Goal: Transaction & Acquisition: Purchase product/service

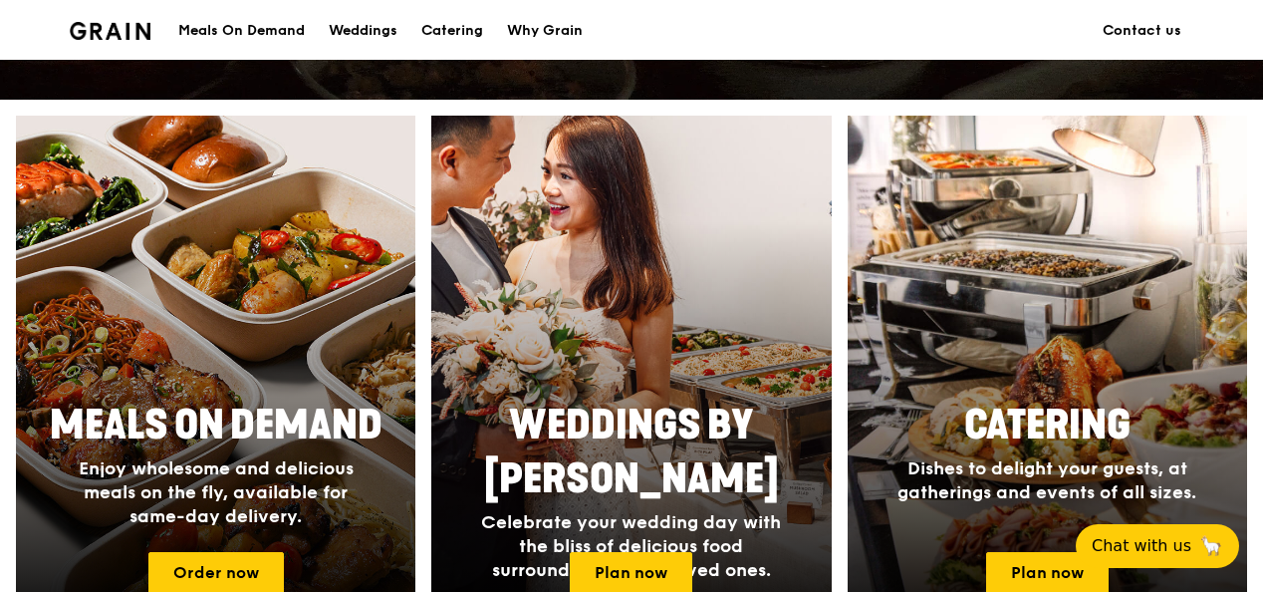
scroll to position [896, 0]
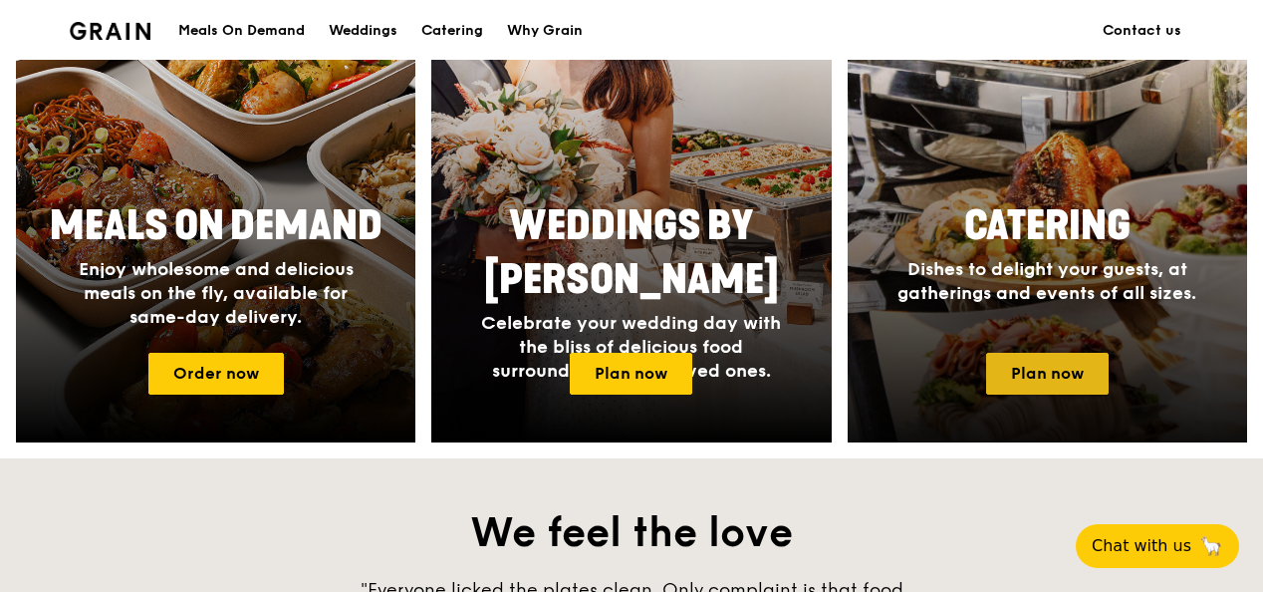
click at [1070, 385] on link "Plan now" at bounding box center [1047, 374] width 123 height 42
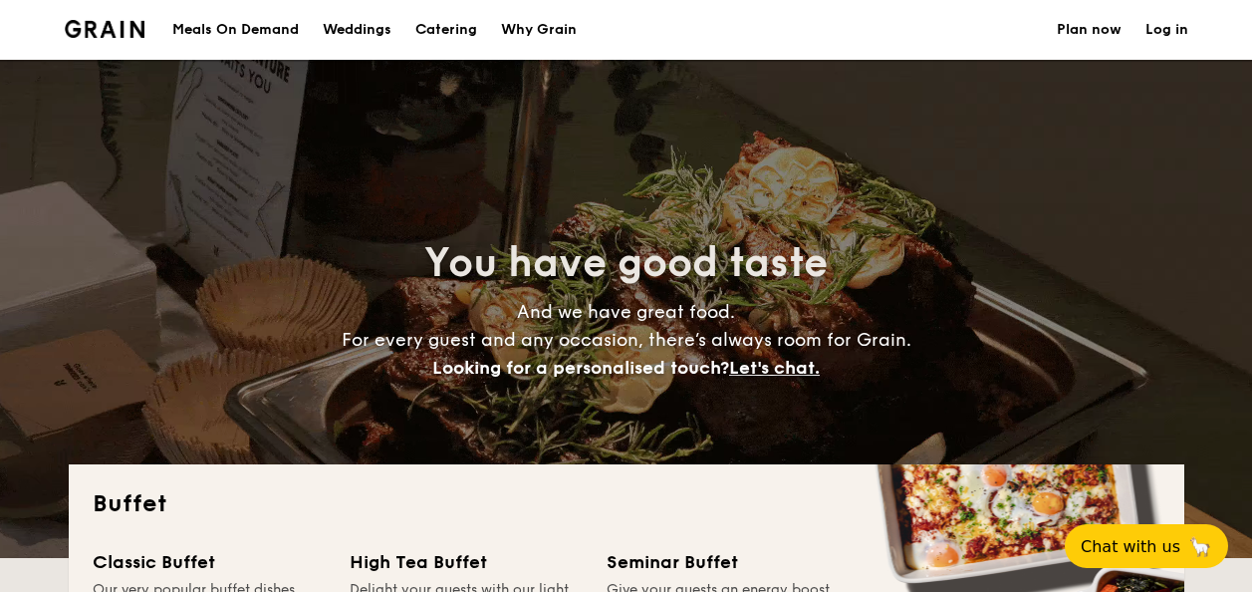
select select
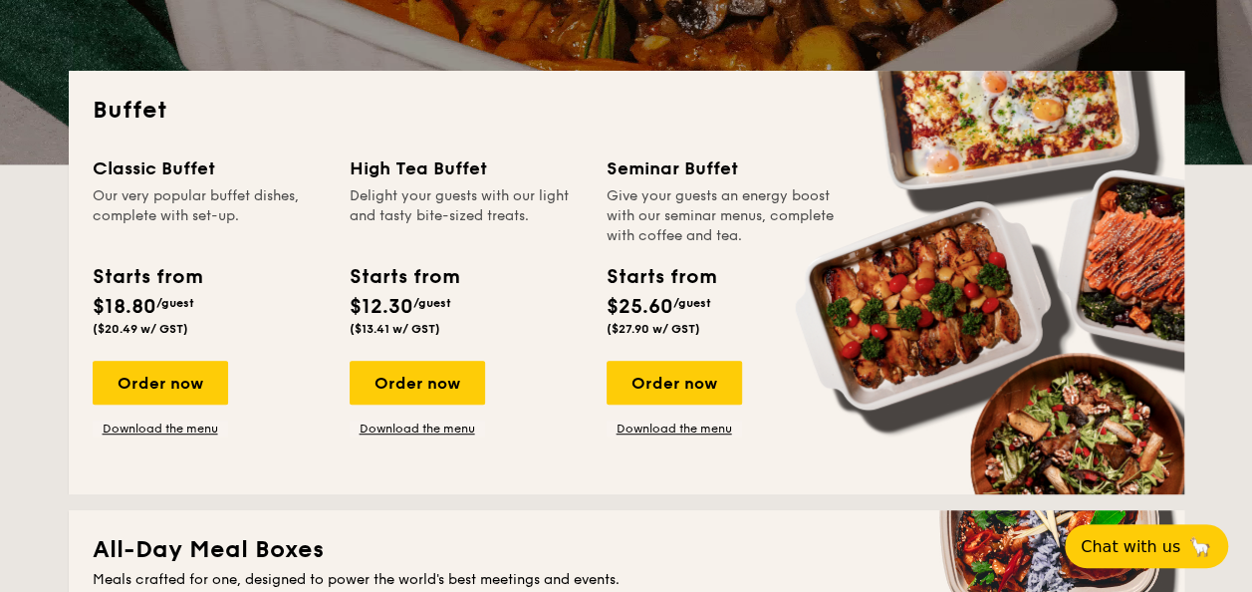
scroll to position [498, 0]
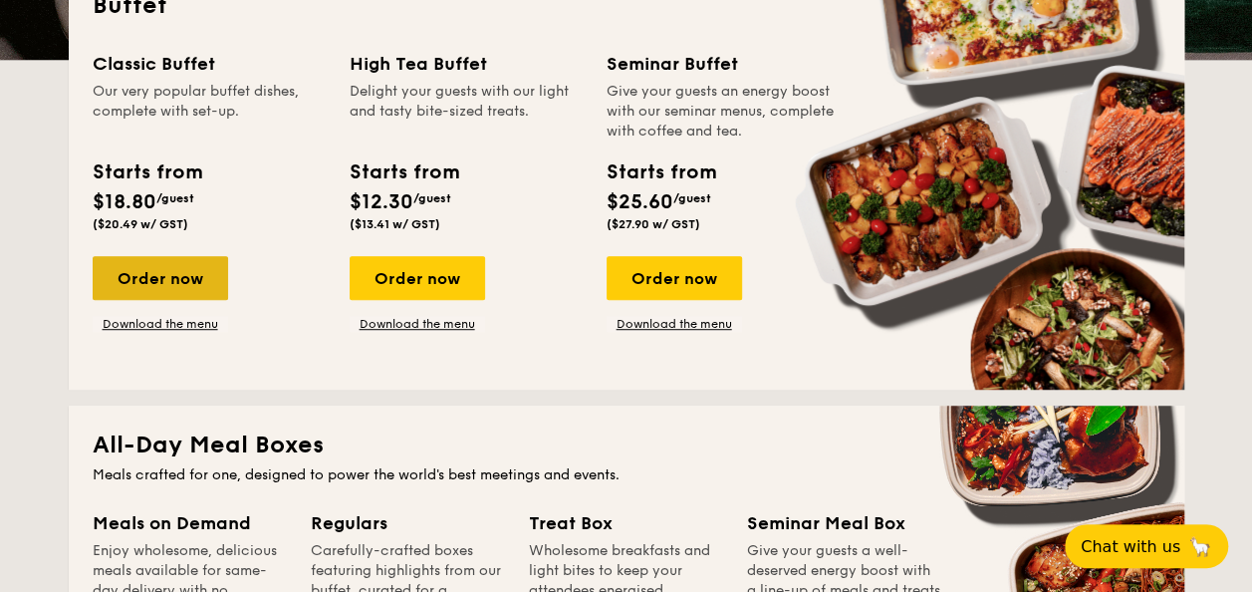
click at [163, 290] on div "Order now" at bounding box center [160, 278] width 135 height 44
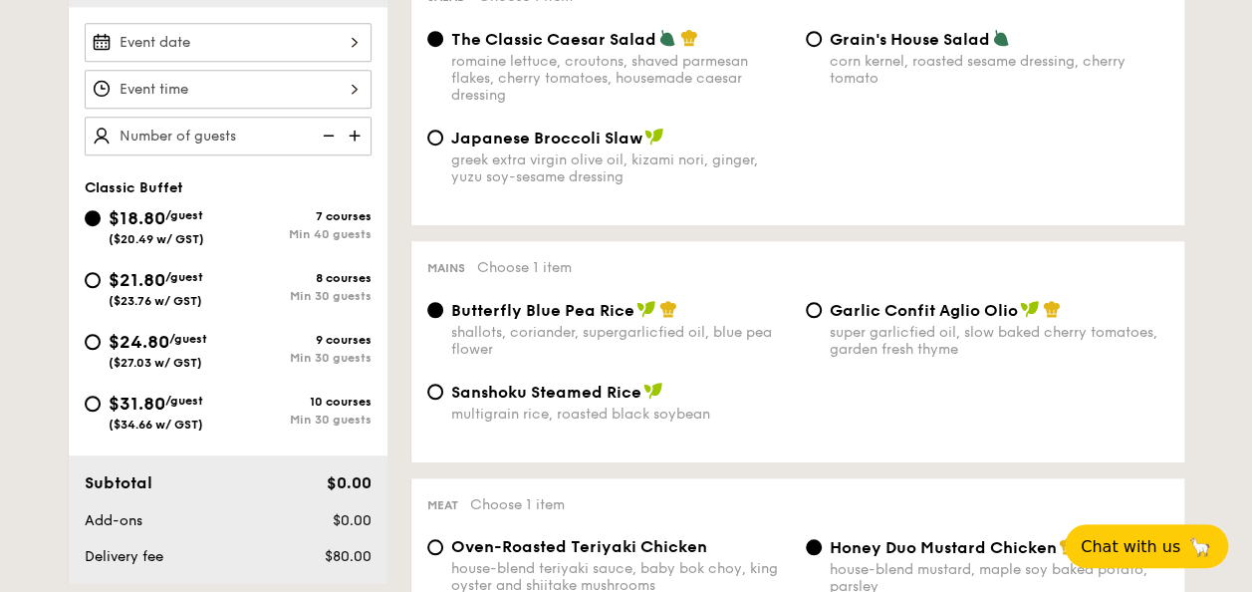
scroll to position [598, 0]
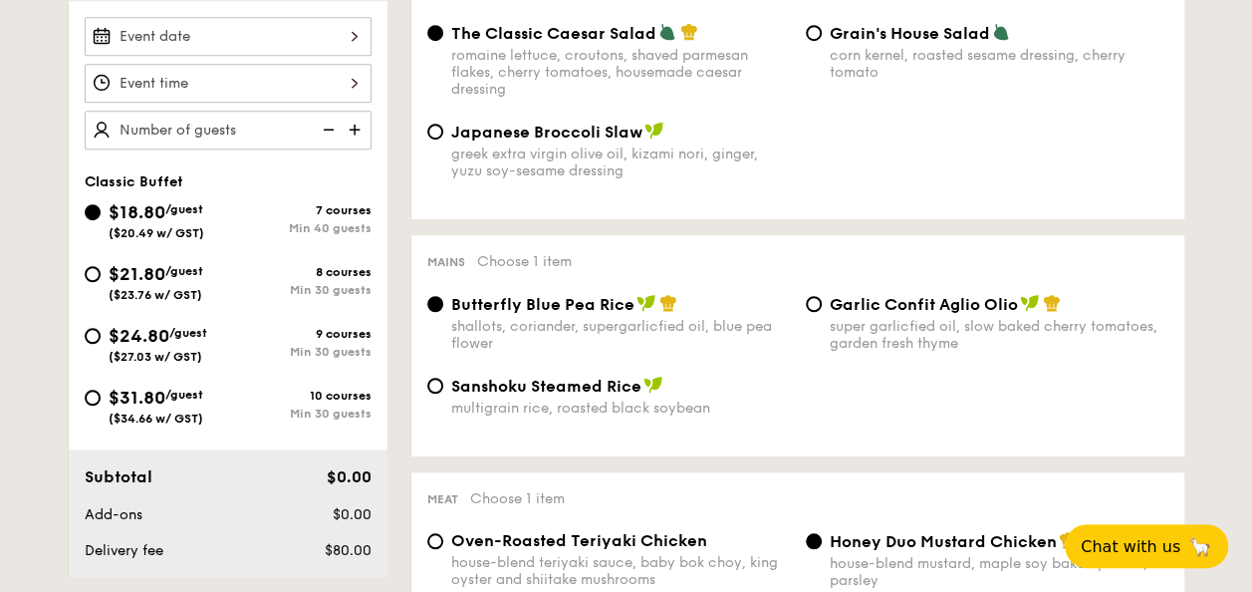
click at [92, 353] on div "$24.80 /guest ($27.03 w/ GST)" at bounding box center [156, 343] width 143 height 42
click at [92, 344] on input "$24.80 /guest ($27.03 w/ GST) 9 courses Min 30 guests" at bounding box center [93, 336] width 16 height 16
radio input "true"
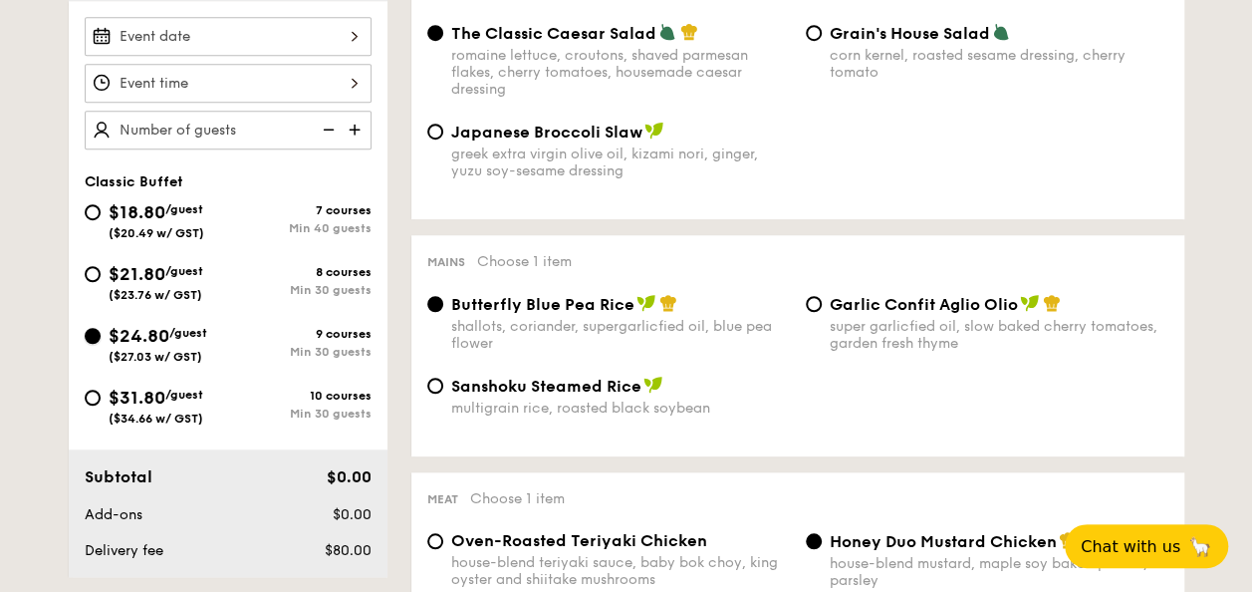
radio input "true"
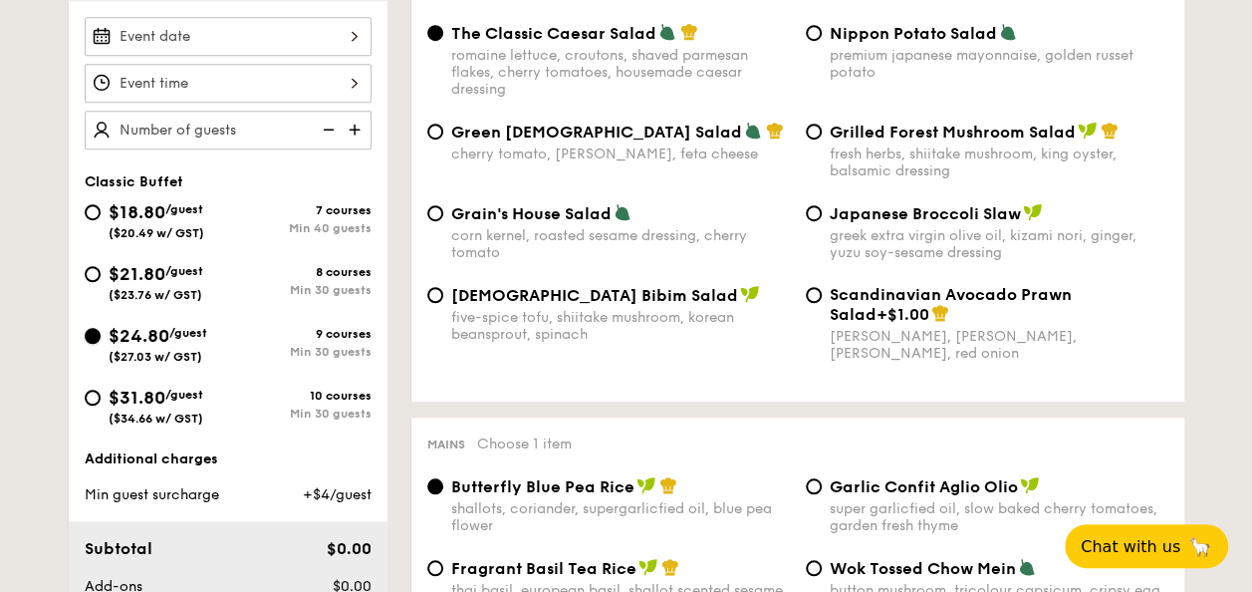
scroll to position [697, 0]
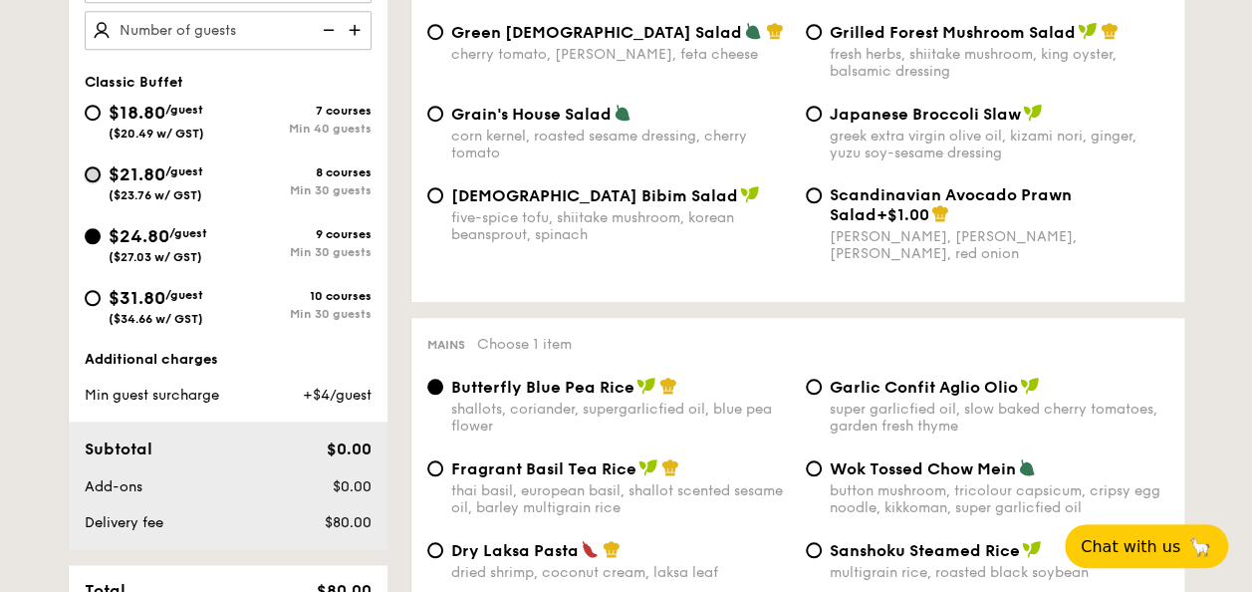
click at [95, 174] on input "$21.80 /guest ($23.76 w/ GST) 8 courses Min 30 guests" at bounding box center [93, 174] width 16 height 16
radio input "true"
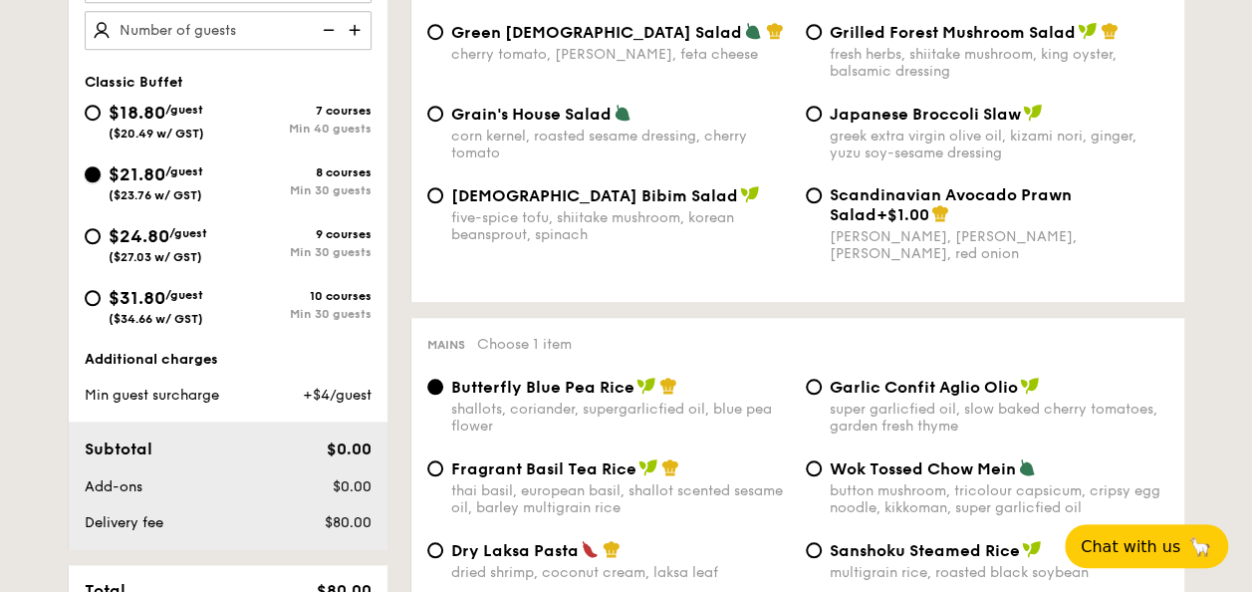
radio input "true"
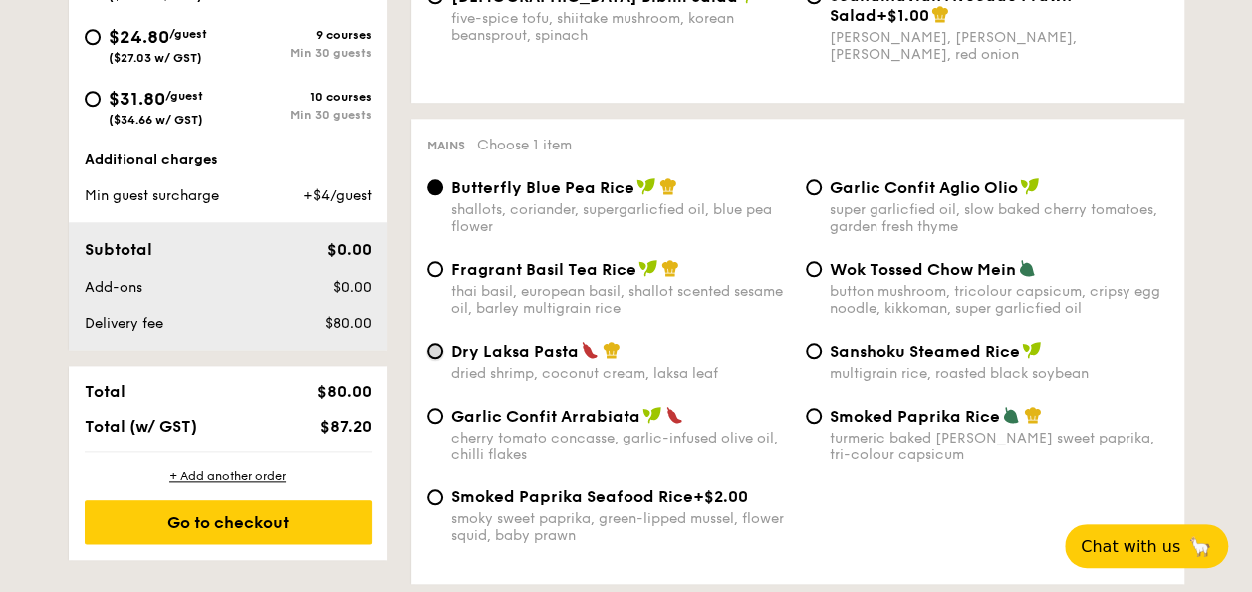
click at [434, 359] on input "Dry Laksa Pasta dried shrimp, coconut cream, laksa leaf" at bounding box center [435, 351] width 16 height 16
radio input "true"
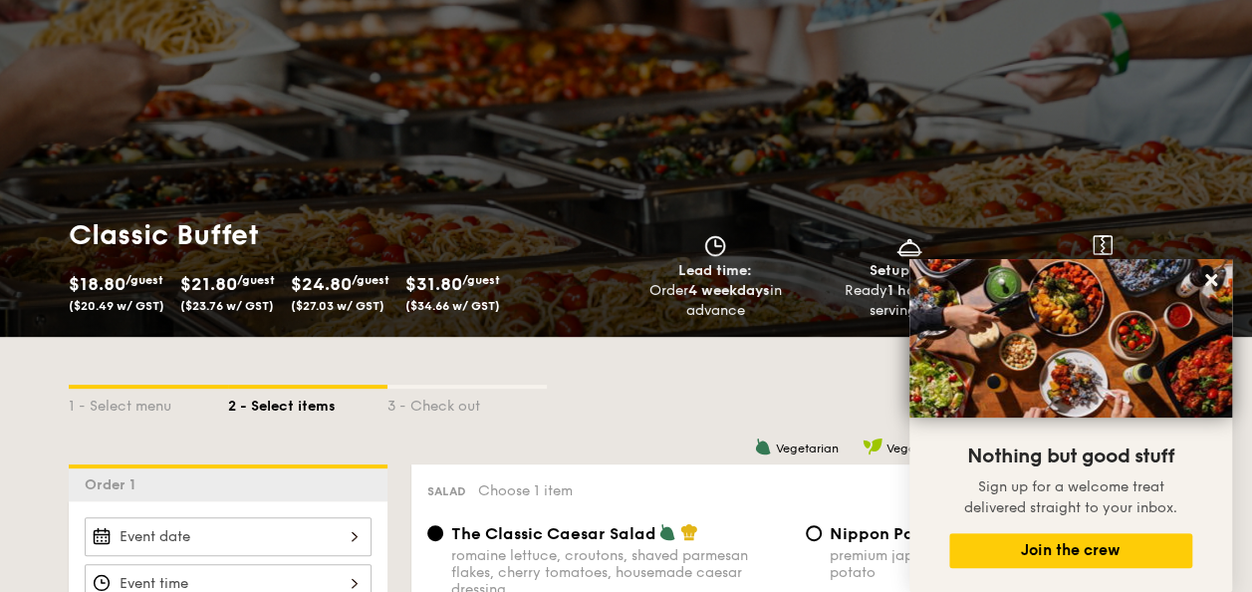
scroll to position [0, 0]
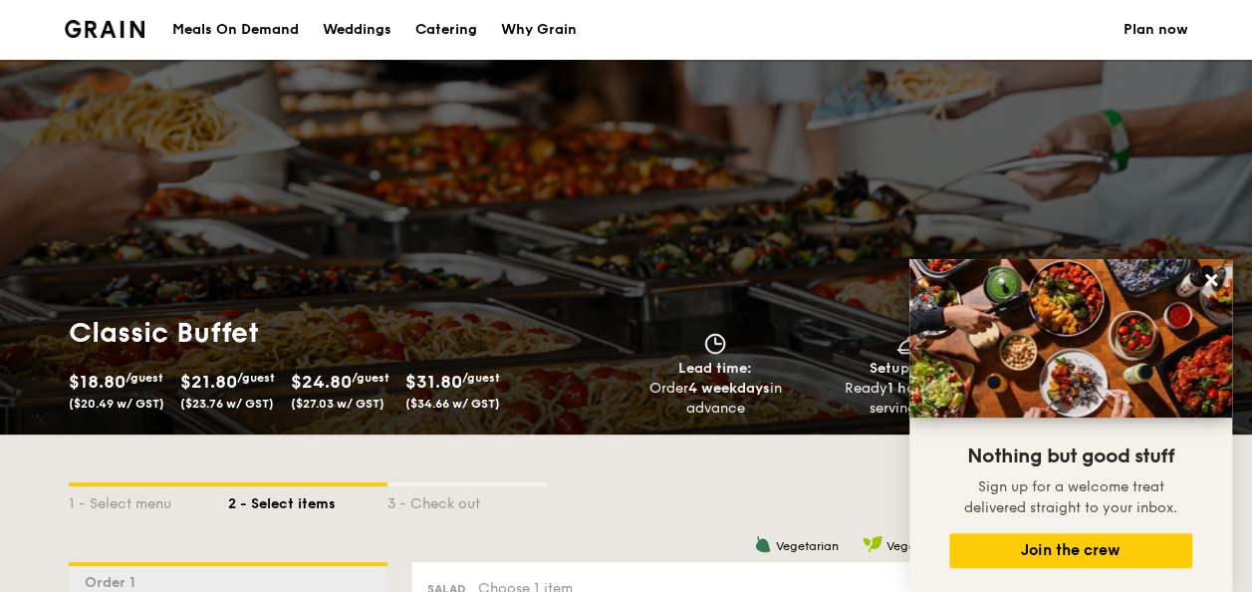
click at [470, 30] on div "Catering" at bounding box center [446, 30] width 62 height 60
select select
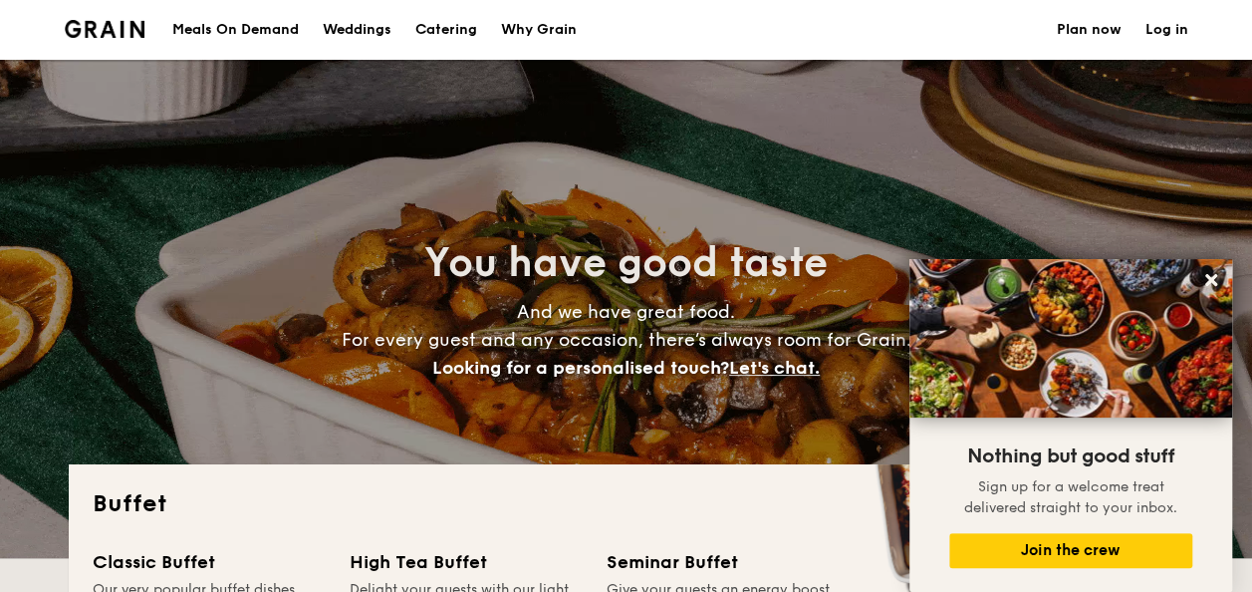
click at [442, 32] on h1 "Catering" at bounding box center [446, 30] width 62 height 60
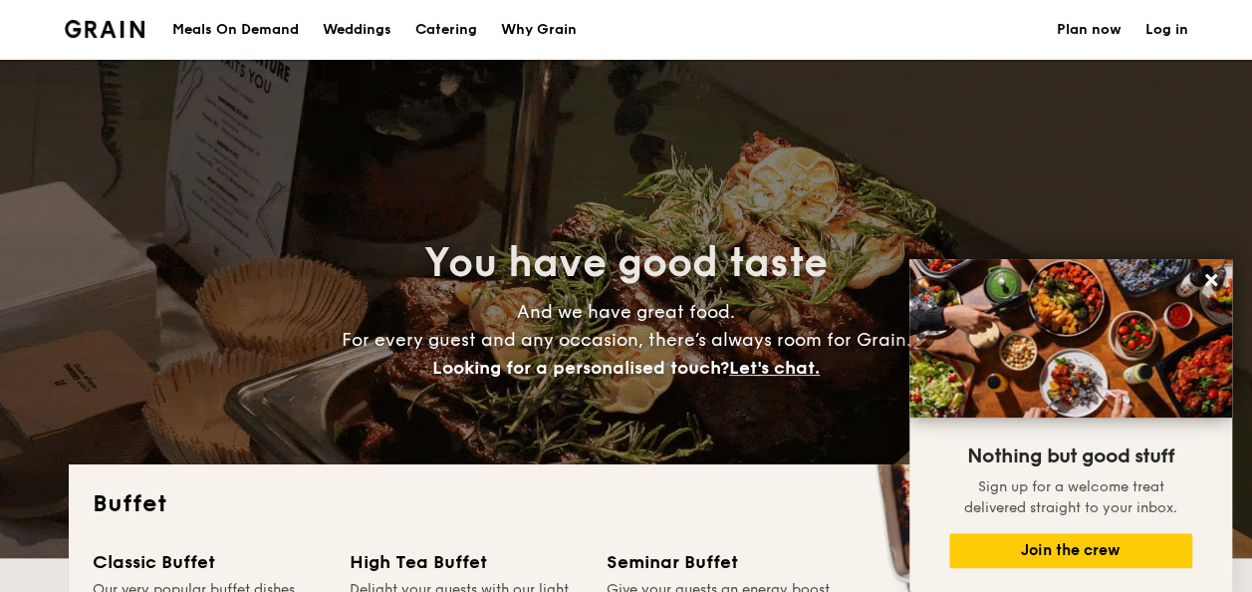
click at [229, 39] on div "Meals On Demand" at bounding box center [235, 30] width 126 height 60
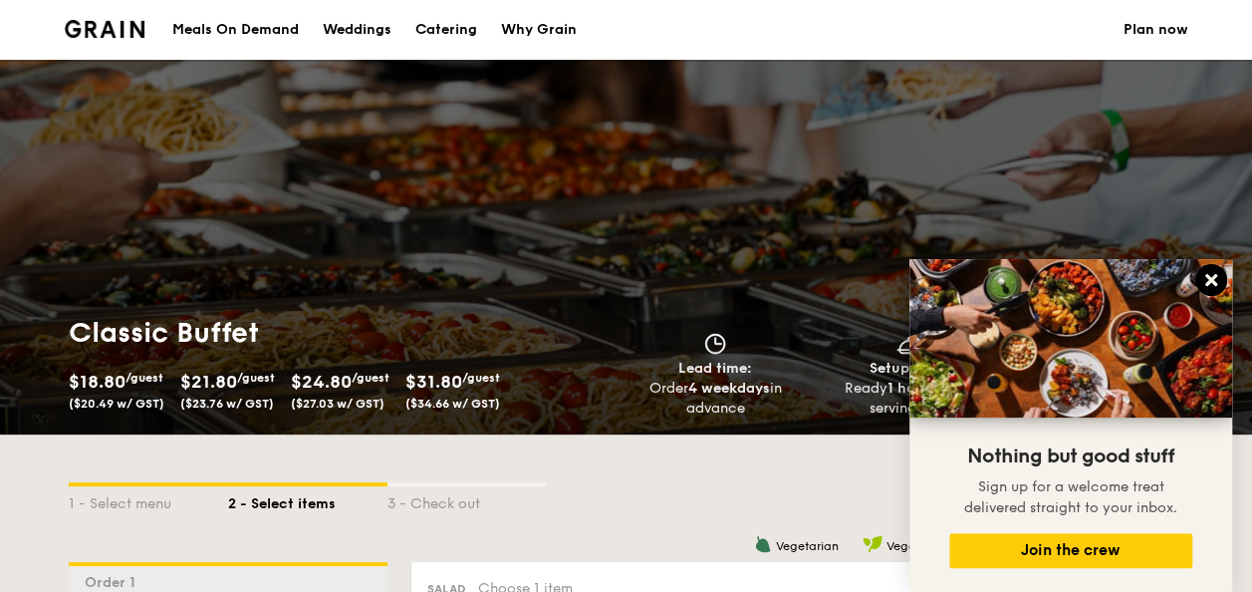
click at [1219, 285] on button at bounding box center [1211, 280] width 32 height 32
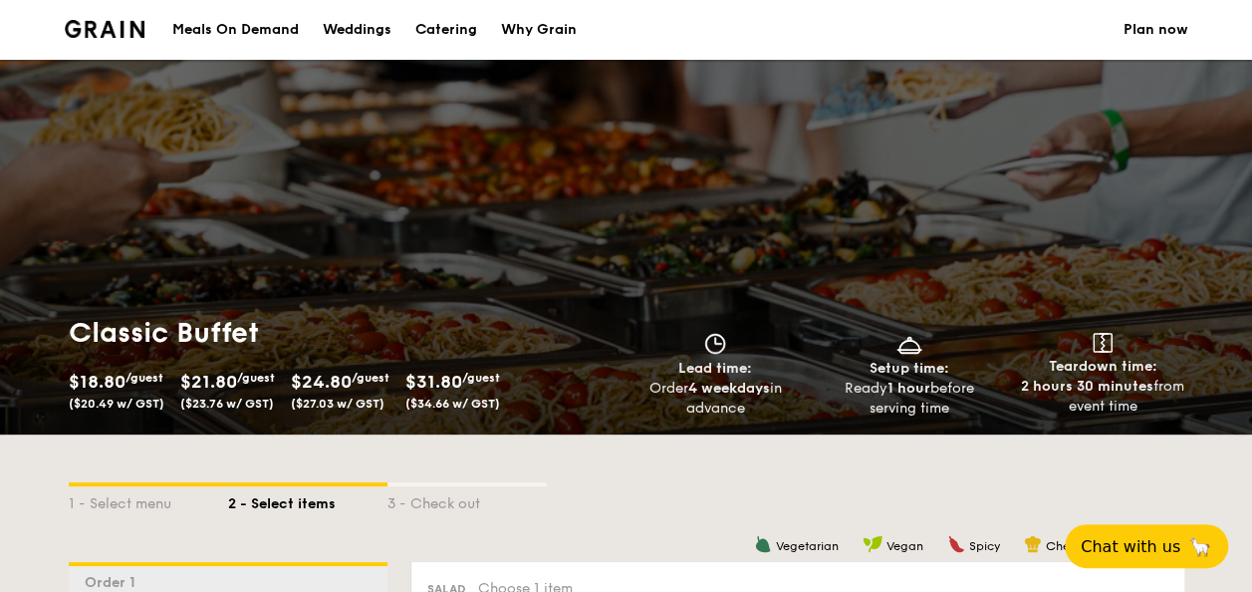
click at [80, 34] on img at bounding box center [105, 29] width 81 height 18
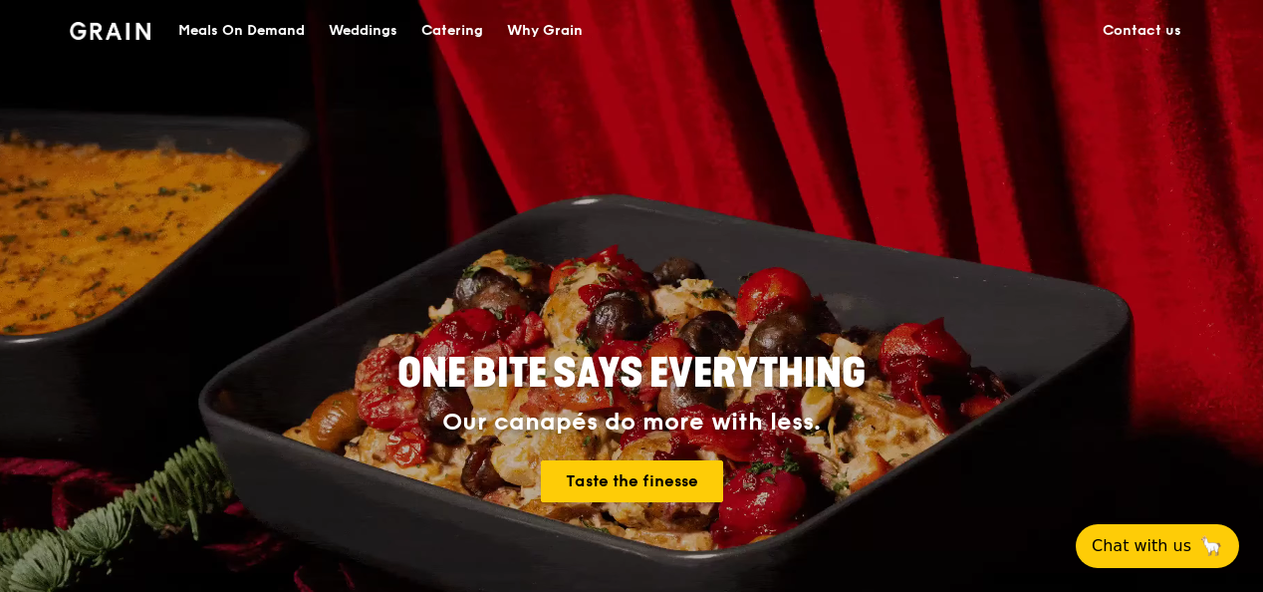
click at [451, 38] on div "Catering" at bounding box center [452, 31] width 62 height 60
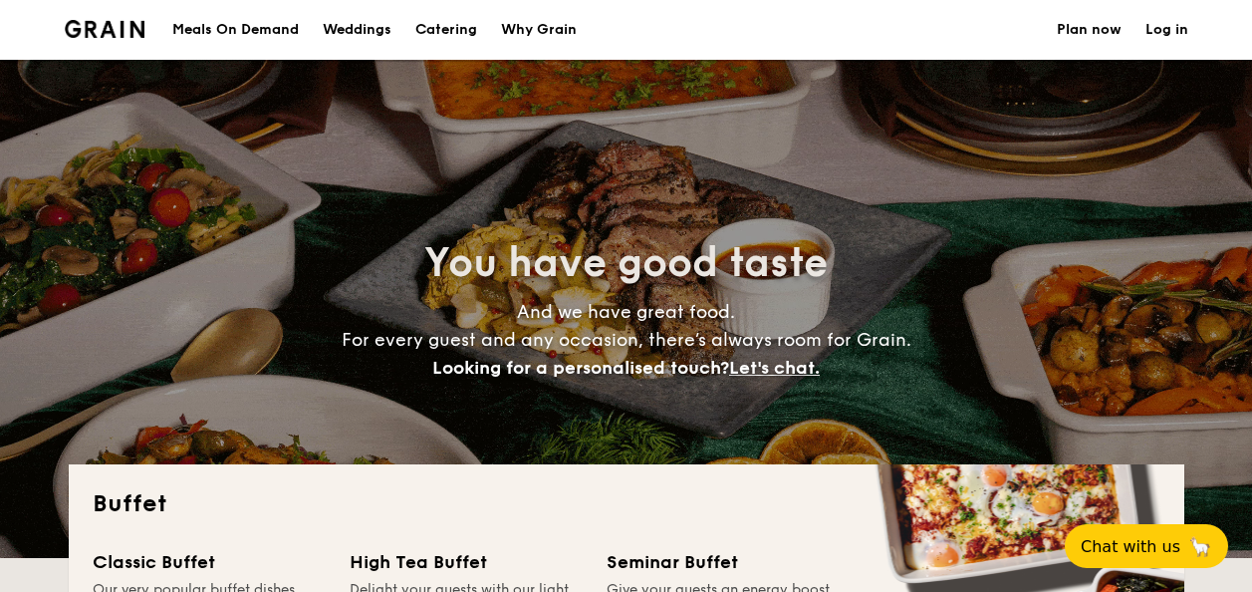
select select
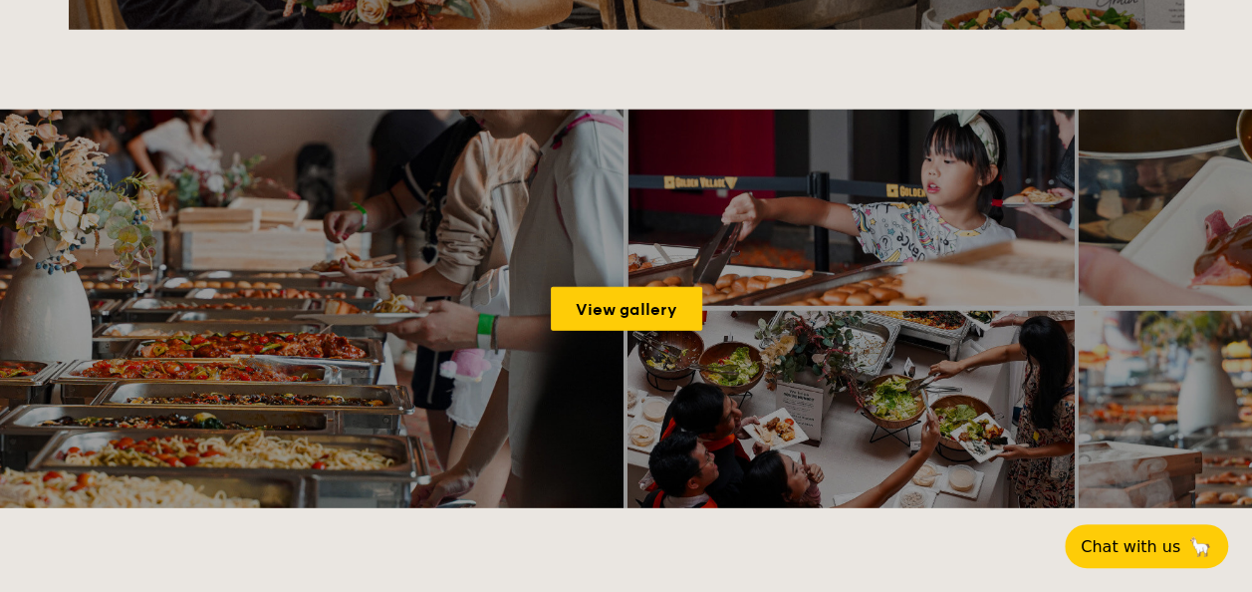
scroll to position [2390, 0]
